Goal: Task Accomplishment & Management: Use online tool/utility

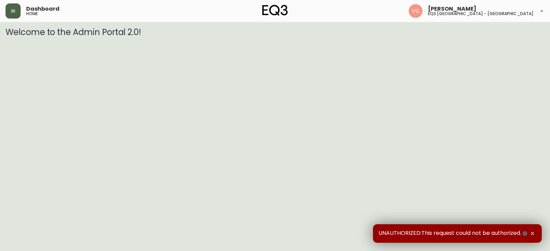
click at [14, 12] on icon "button" at bounding box center [13, 11] width 4 height 3
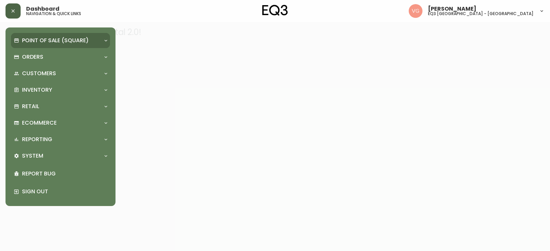
click at [55, 37] on p "Point of Sale (Square)" at bounding box center [55, 41] width 67 height 8
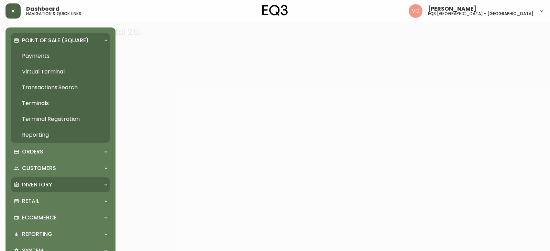
click at [34, 184] on p "Inventory" at bounding box center [37, 185] width 30 height 8
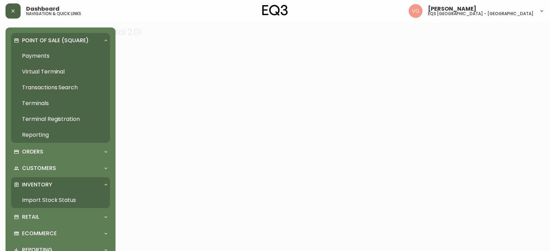
click at [37, 197] on link "Import Stock Status" at bounding box center [60, 200] width 99 height 16
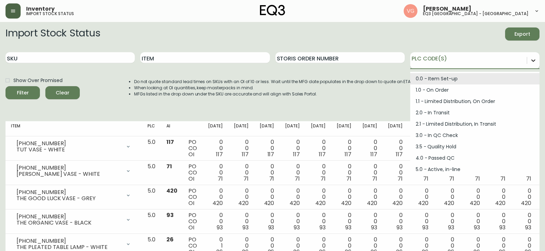
click at [530, 58] on div at bounding box center [533, 60] width 12 height 12
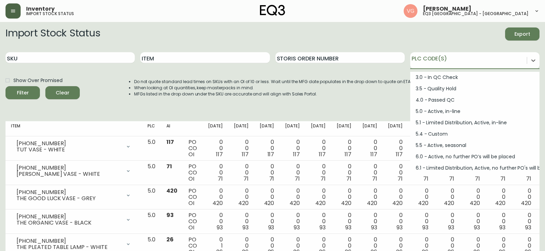
scroll to position [92, 0]
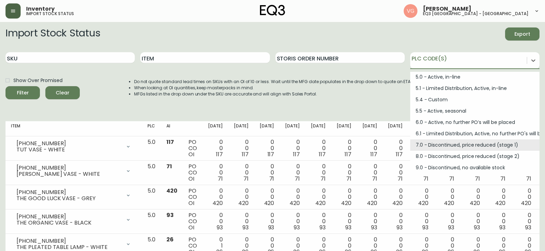
click at [460, 147] on div "7.0 - Discontinued, price reduced (stage 1)" at bounding box center [474, 145] width 129 height 11
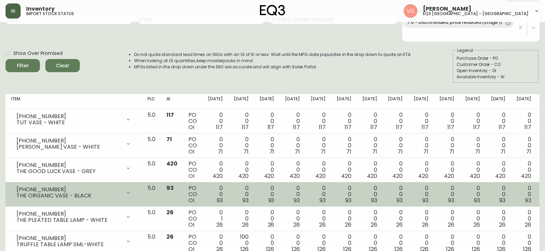
scroll to position [0, 0]
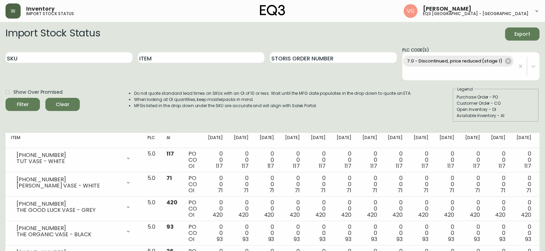
drag, startPoint x: 123, startPoint y: 106, endPoint x: 119, endPoint y: 119, distance: 13.6
click at [122, 108] on ul "Do not quote standard lead times on SKUs with an OI of 10 or less. Wait until t…" at bounding box center [265, 99] width 291 height 19
click at [169, 57] on input "Item" at bounding box center [201, 57] width 127 height 11
click at [5, 98] on button "Filter" at bounding box center [22, 104] width 34 height 13
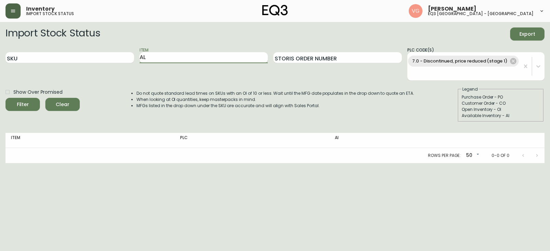
type input "A"
click at [47, 58] on input "SKU" at bounding box center [69, 57] width 129 height 11
type input "3140"
click at [5, 98] on button "Filter" at bounding box center [22, 104] width 34 height 13
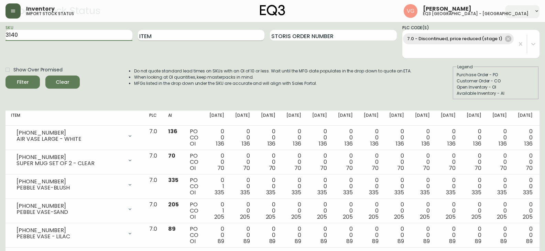
scroll to position [34, 0]
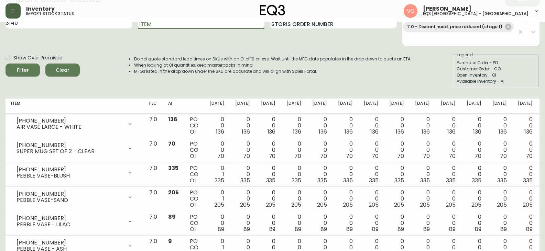
click at [203, 24] on input "Item" at bounding box center [201, 23] width 127 height 11
click at [5, 64] on button "Filter" at bounding box center [22, 70] width 34 height 13
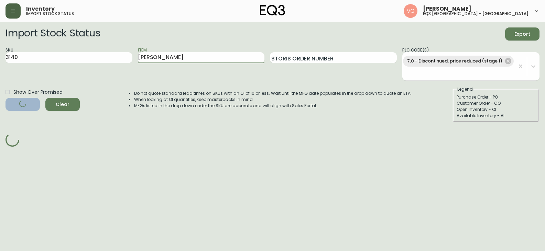
scroll to position [0, 0]
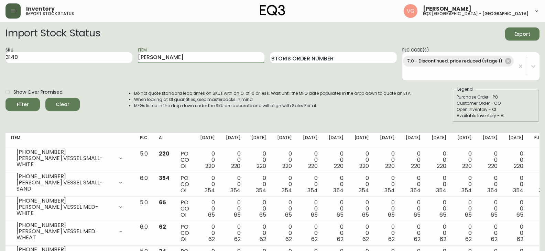
click at [161, 56] on input "[PERSON_NAME]" at bounding box center [201, 57] width 127 height 11
type input "A"
click at [5, 98] on button "Filter" at bounding box center [22, 104] width 34 height 13
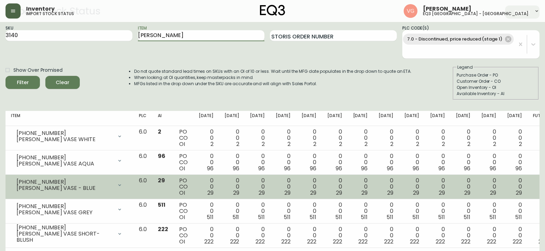
scroll to position [34, 0]
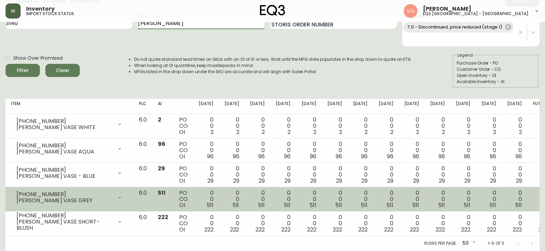
click at [265, 197] on div "0 0 511" at bounding box center [257, 199] width 15 height 19
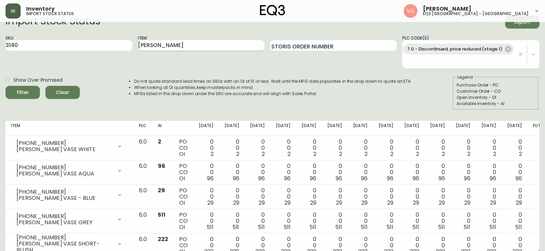
scroll to position [0, 0]
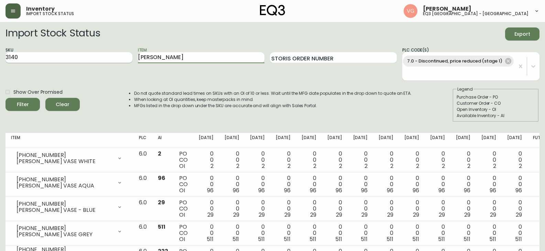
drag, startPoint x: 180, startPoint y: 60, endPoint x: 63, endPoint y: 63, distance: 116.9
click at [63, 63] on div "SKU 3140 Item [PERSON_NAME] Storis Order Number PLC Code(s) 7.0 - Discontinued,…" at bounding box center [272, 64] width 534 height 34
type input "[PERSON_NAME]"
click at [5, 98] on button "Filter" at bounding box center [22, 104] width 34 height 13
